Goal: Transaction & Acquisition: Purchase product/service

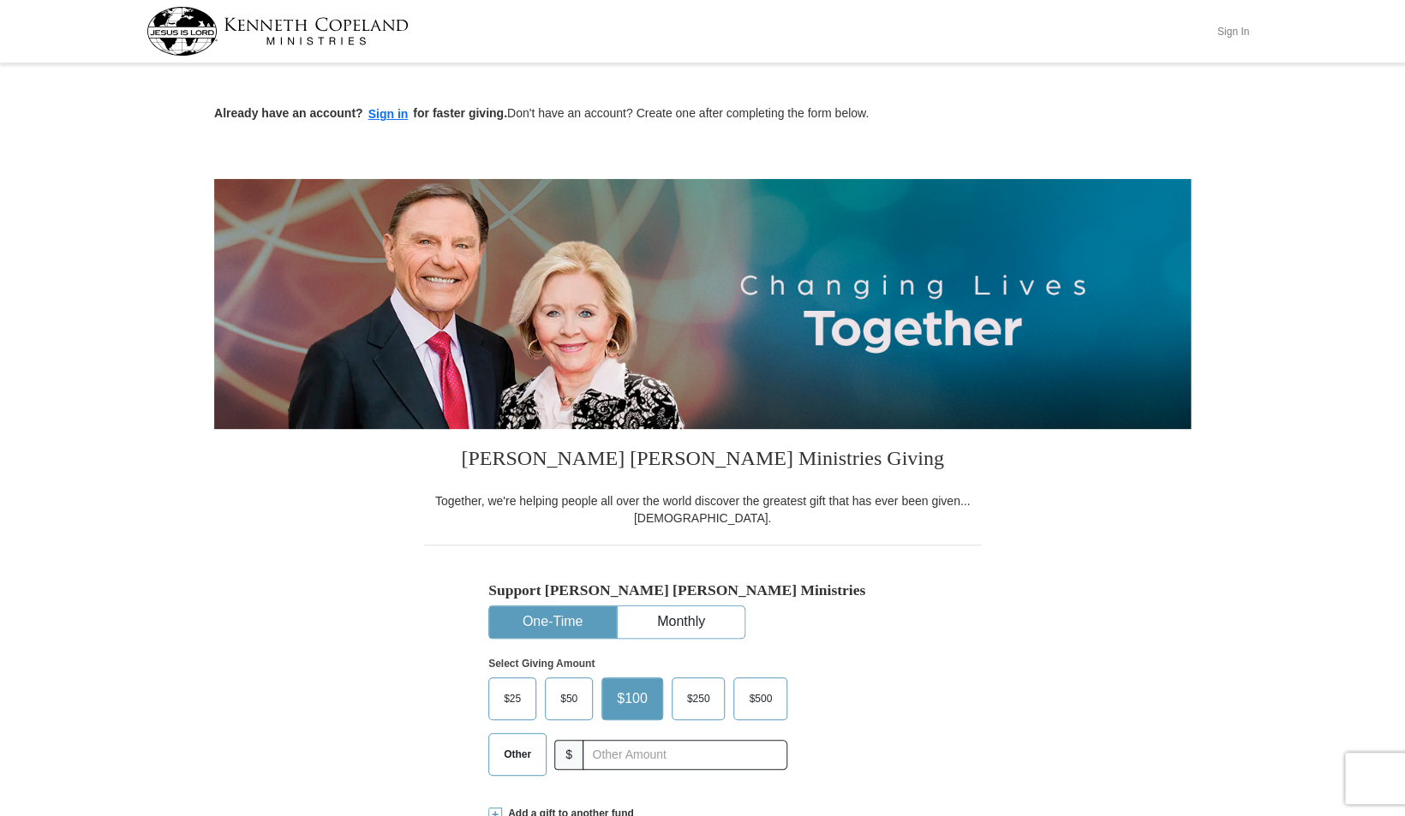
click at [1231, 29] on button "Sign In" at bounding box center [1232, 31] width 51 height 27
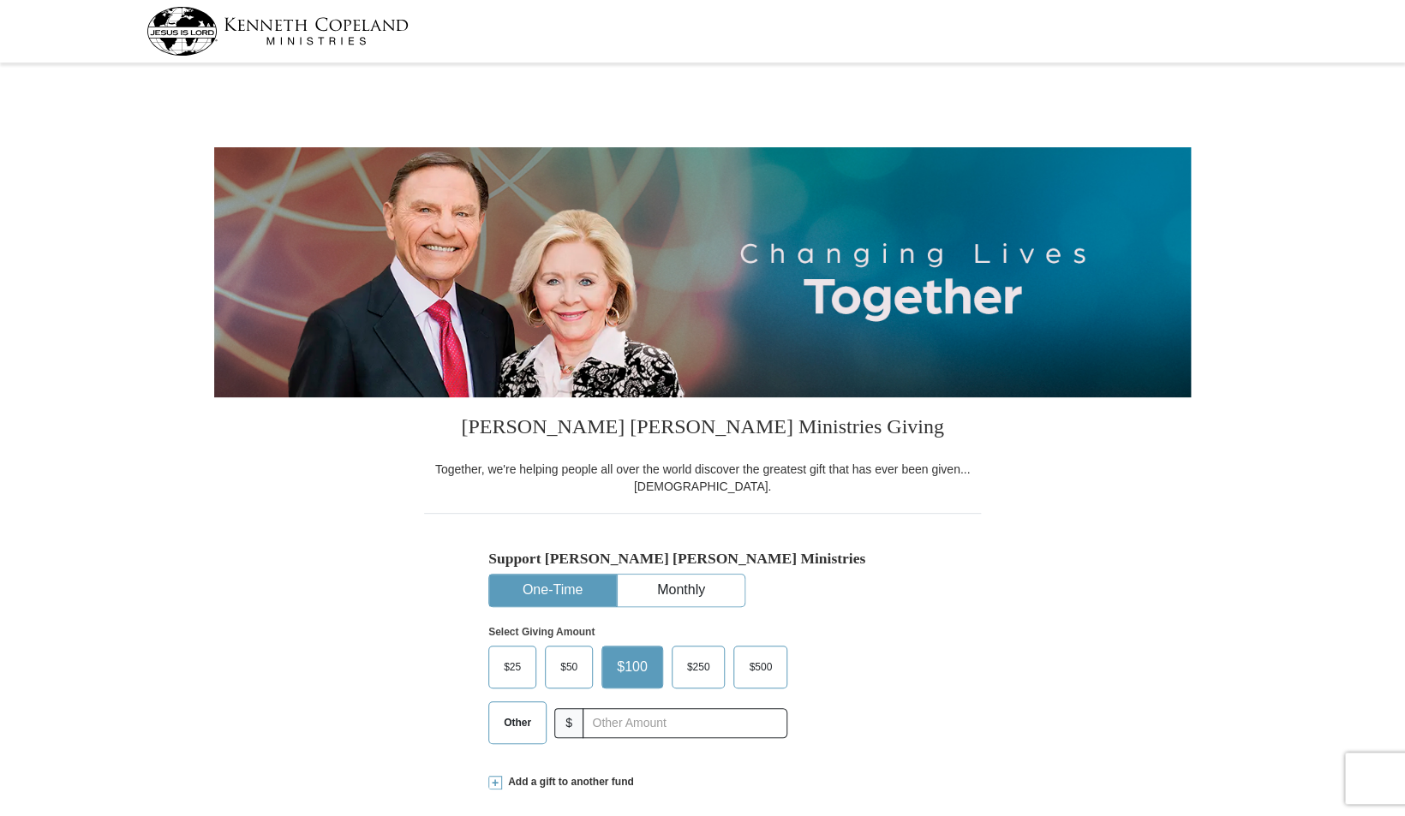
select select "NJ"
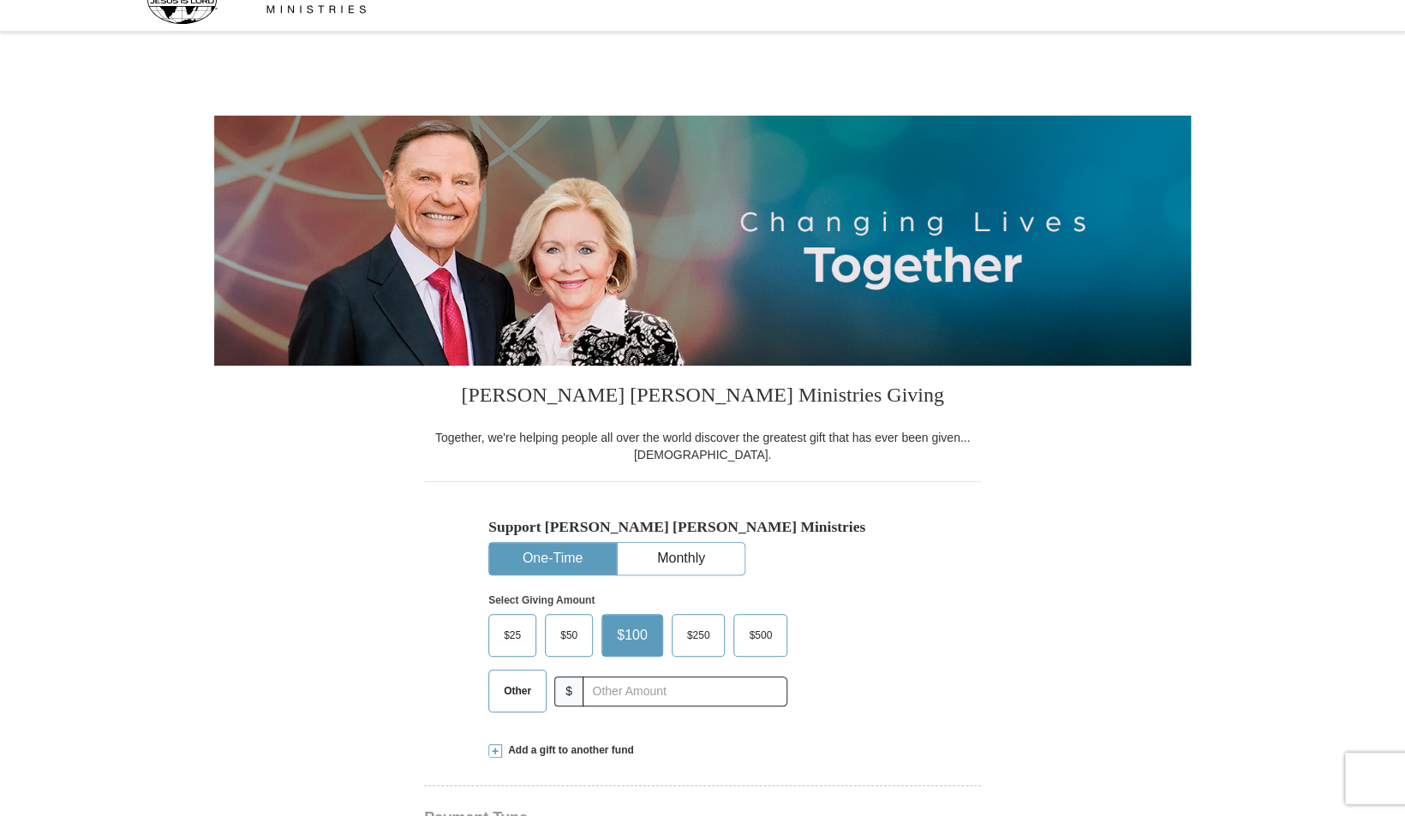
scroll to position [45, 0]
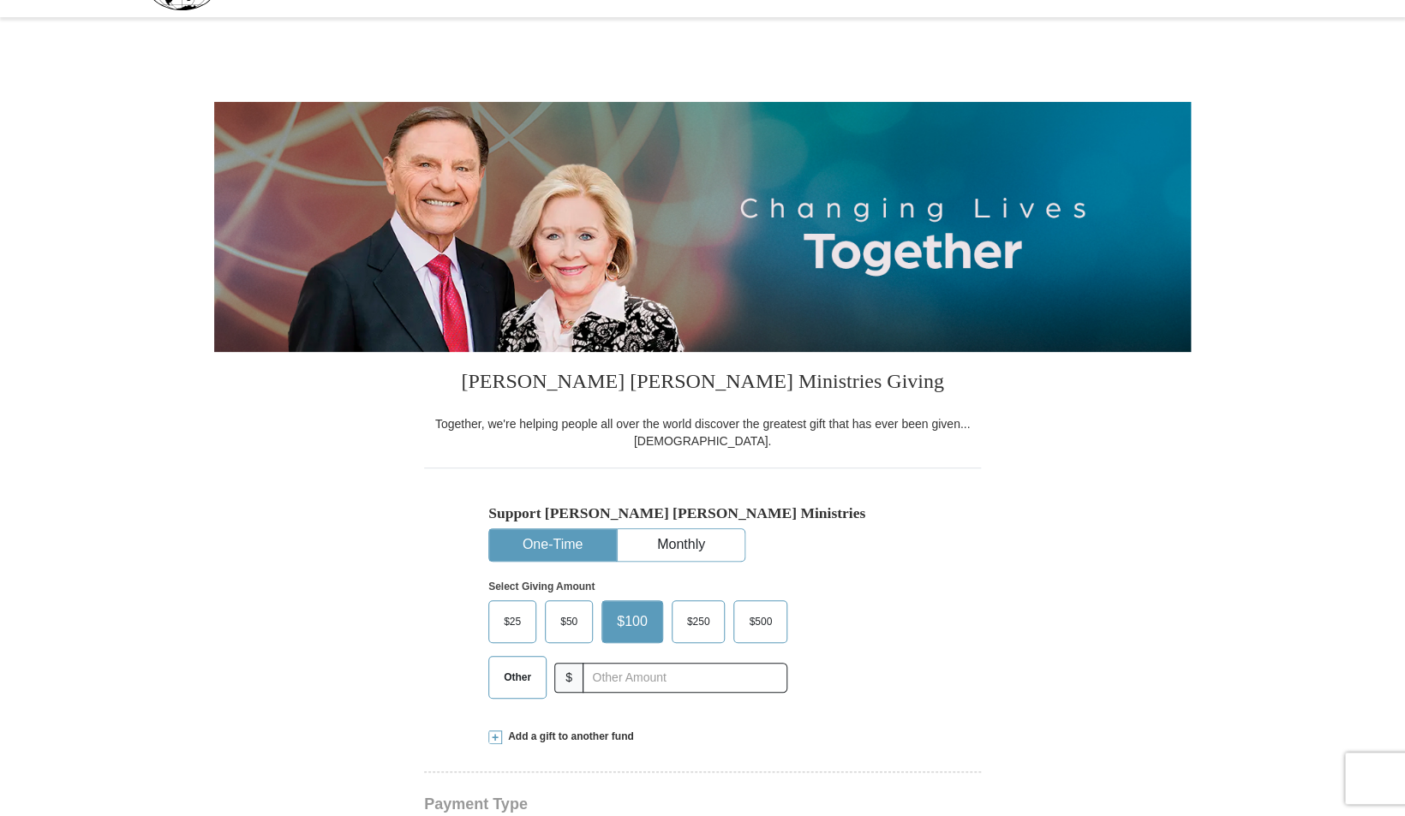
click at [556, 555] on button "One-Time" at bounding box center [552, 545] width 127 height 32
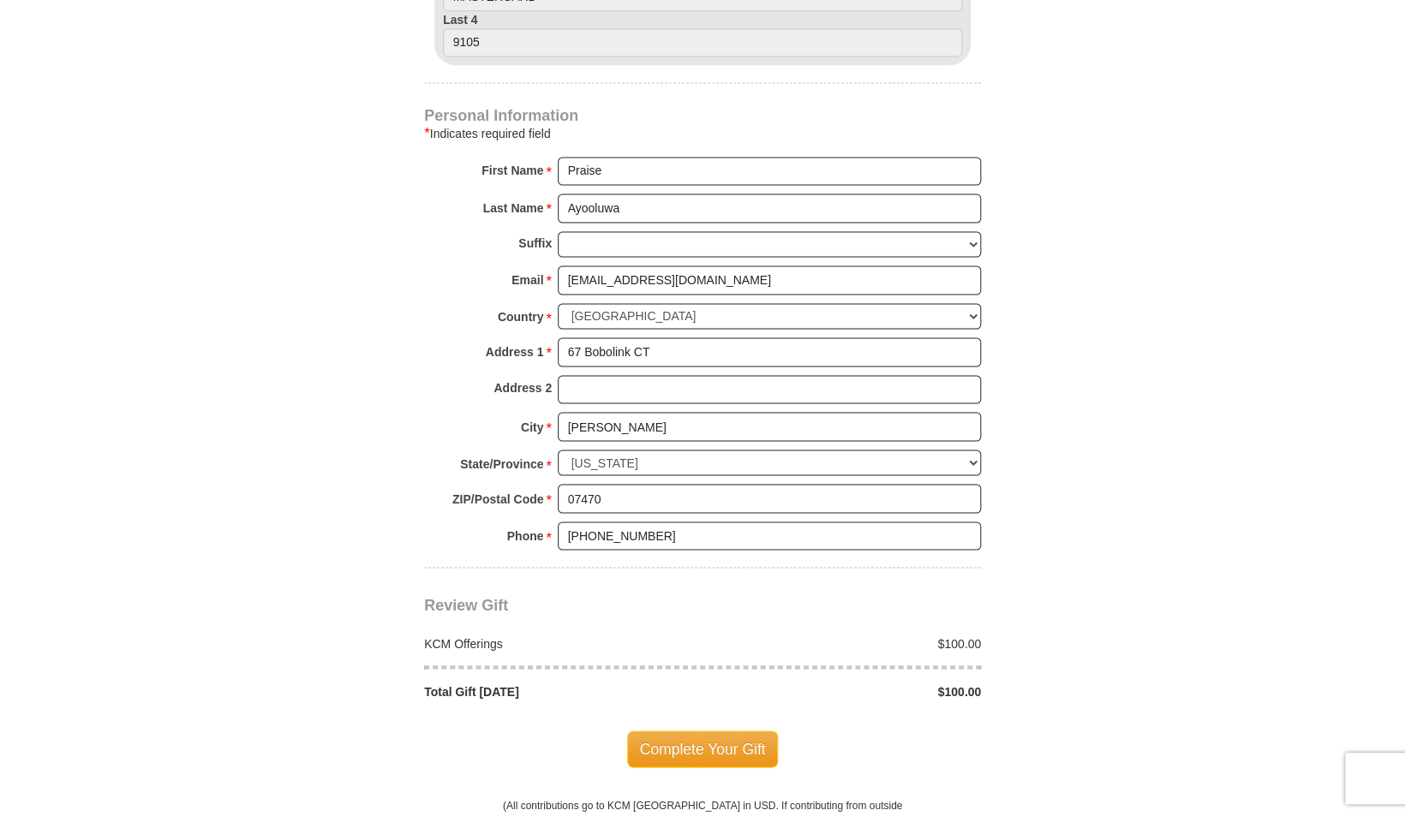
scroll to position [1049, 0]
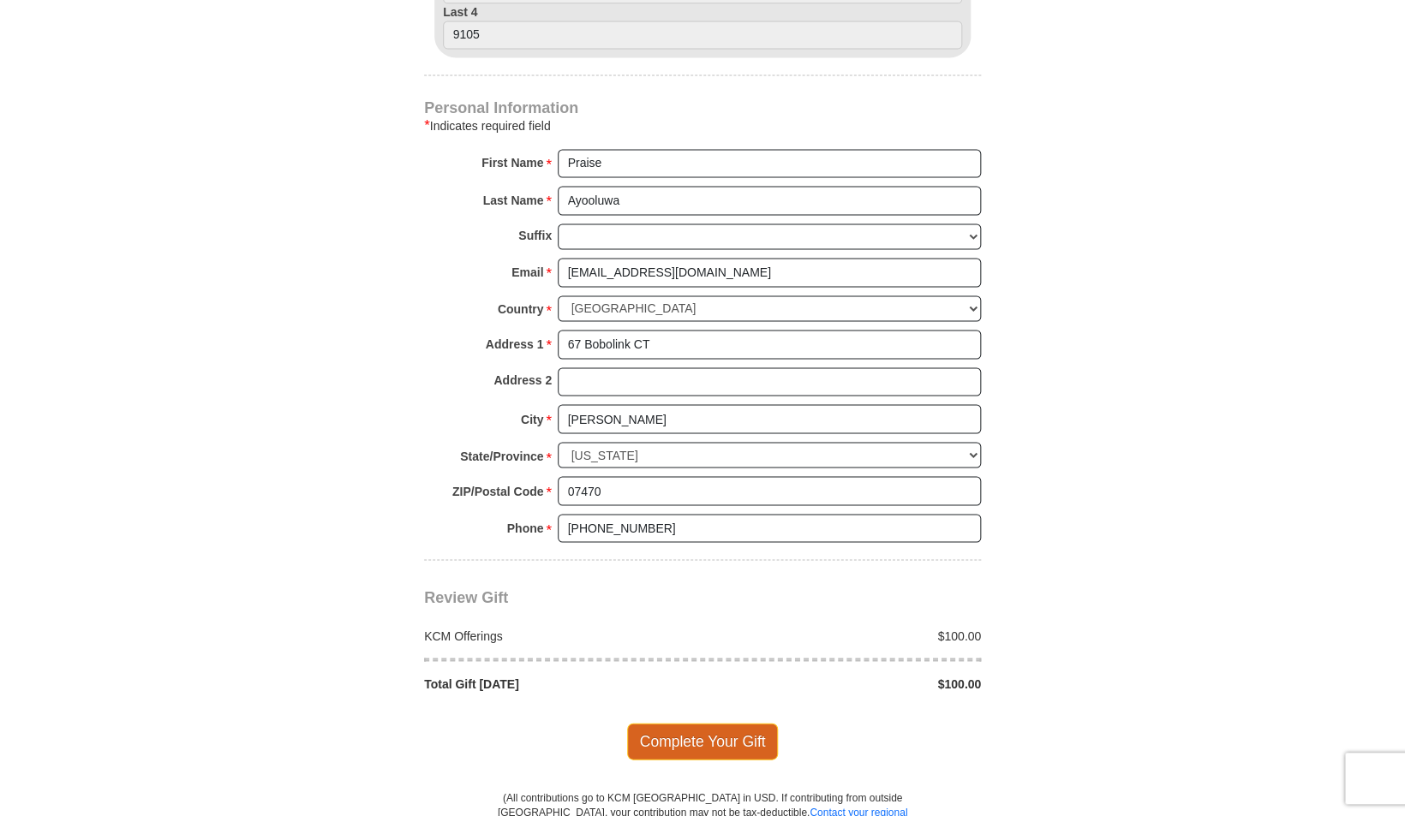
click at [660, 744] on span "Complete Your Gift" at bounding box center [703, 741] width 152 height 36
